Goal: Find specific page/section: Find specific page/section

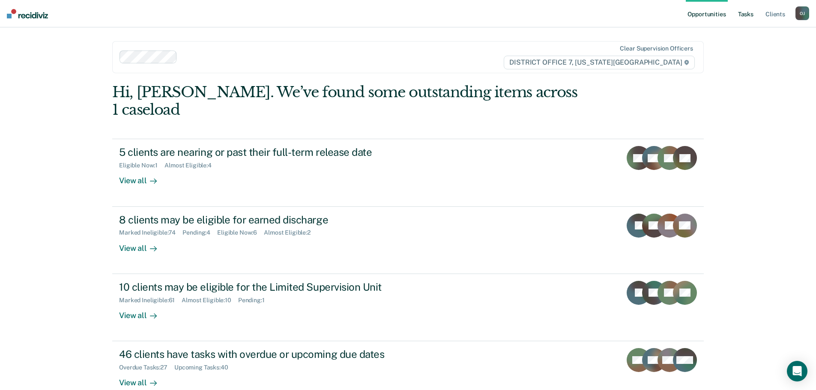
click at [739, 13] on link "Tasks" at bounding box center [745, 13] width 19 height 27
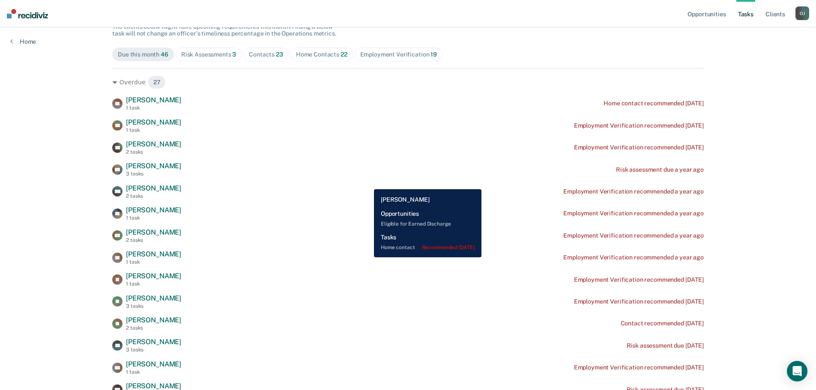
scroll to position [86, 0]
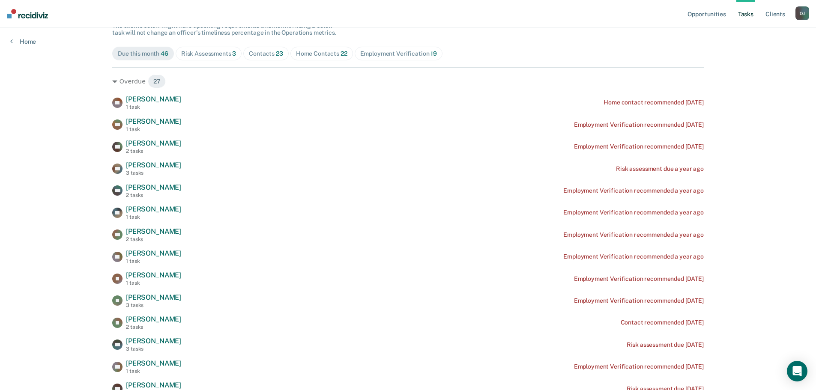
click at [313, 53] on div "Home Contacts 22" at bounding box center [321, 53] width 51 height 7
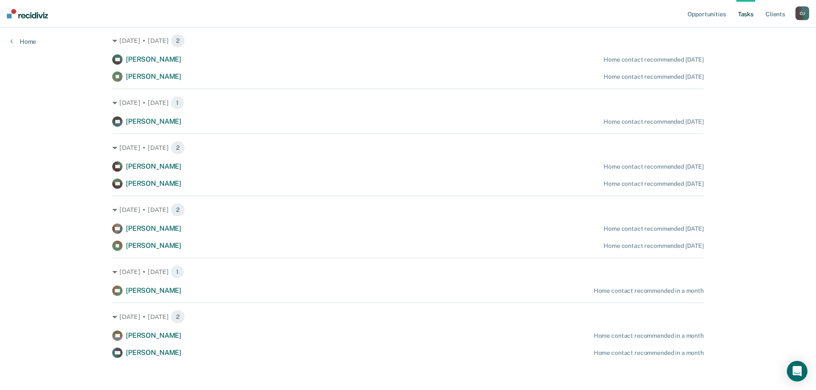
scroll to position [613, 0]
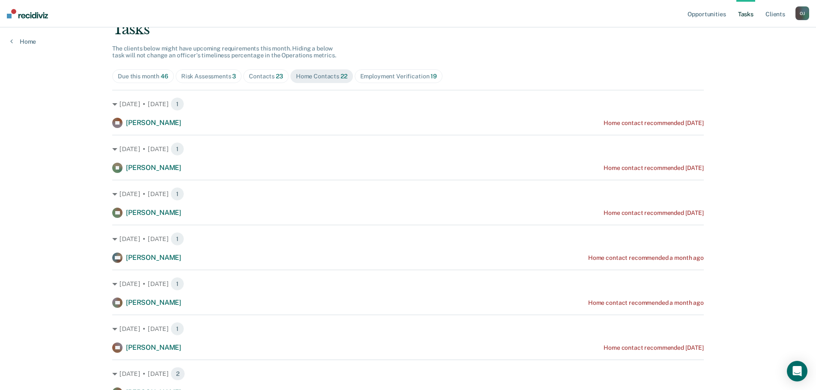
scroll to position [13, 0]
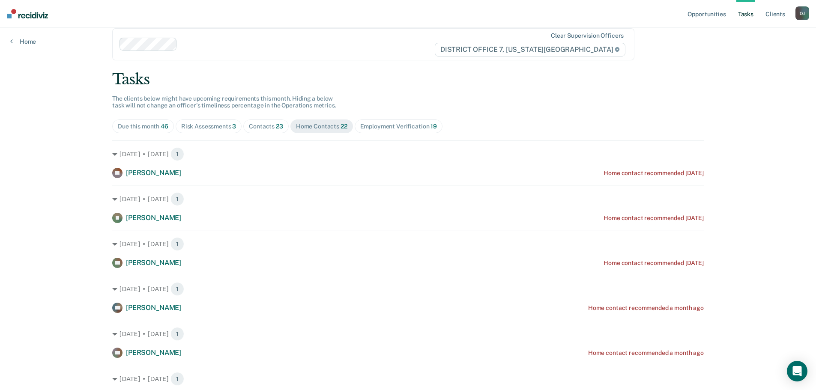
click at [266, 126] on div "Contacts 23" at bounding box center [266, 126] width 34 height 7
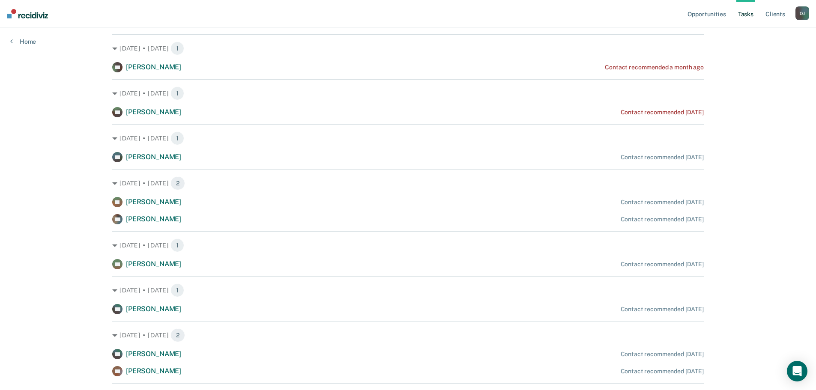
scroll to position [184, 0]
